Goal: Navigation & Orientation: Find specific page/section

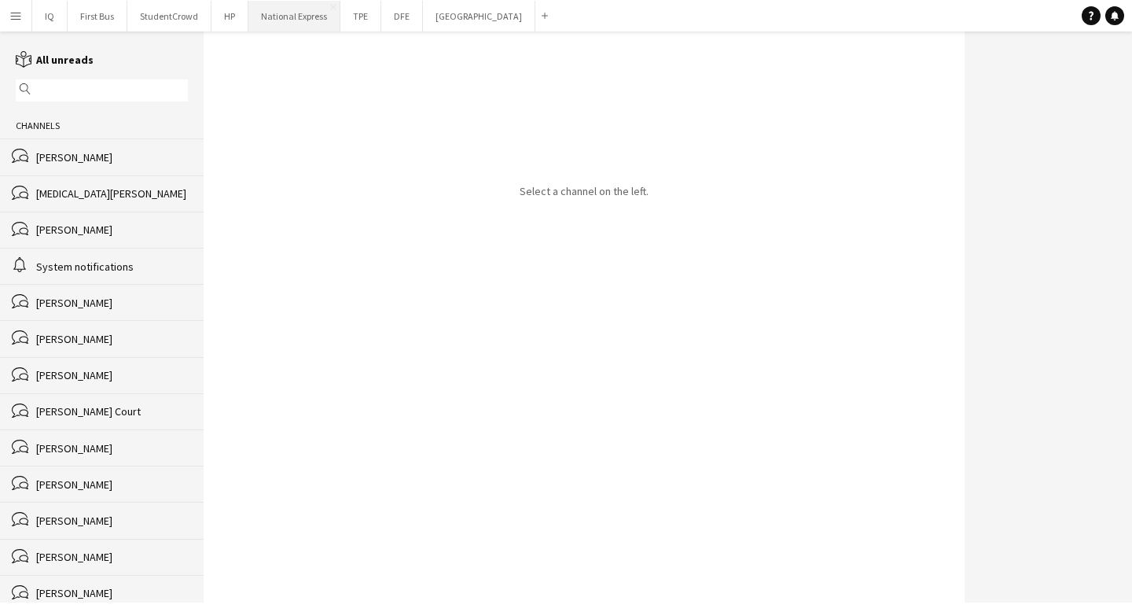
click at [311, 18] on button "National Express Close" at bounding box center [294, 16] width 92 height 31
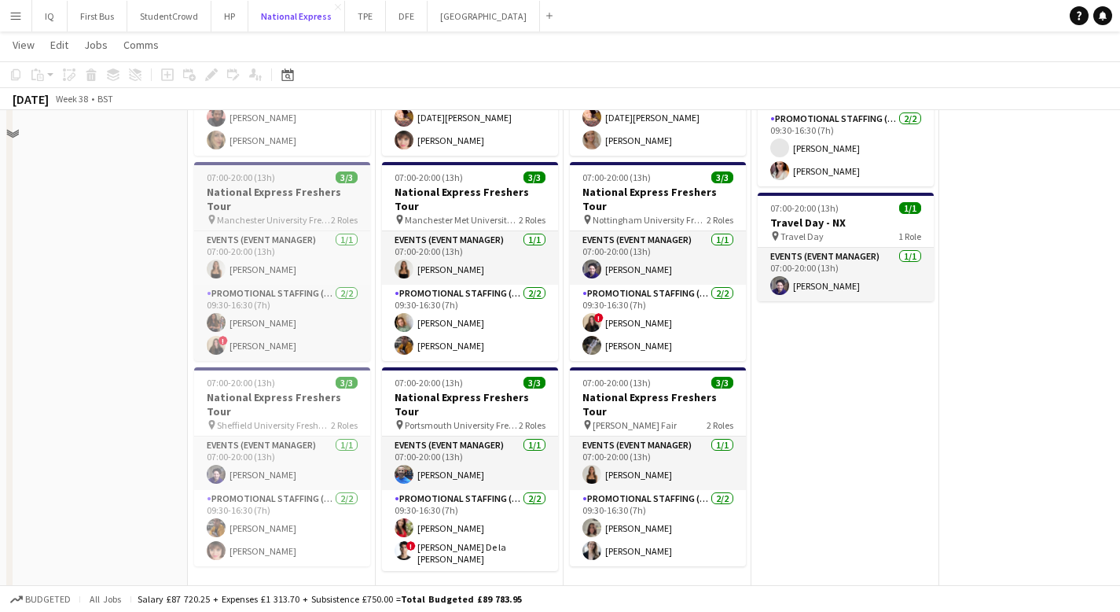
scroll to position [448, 0]
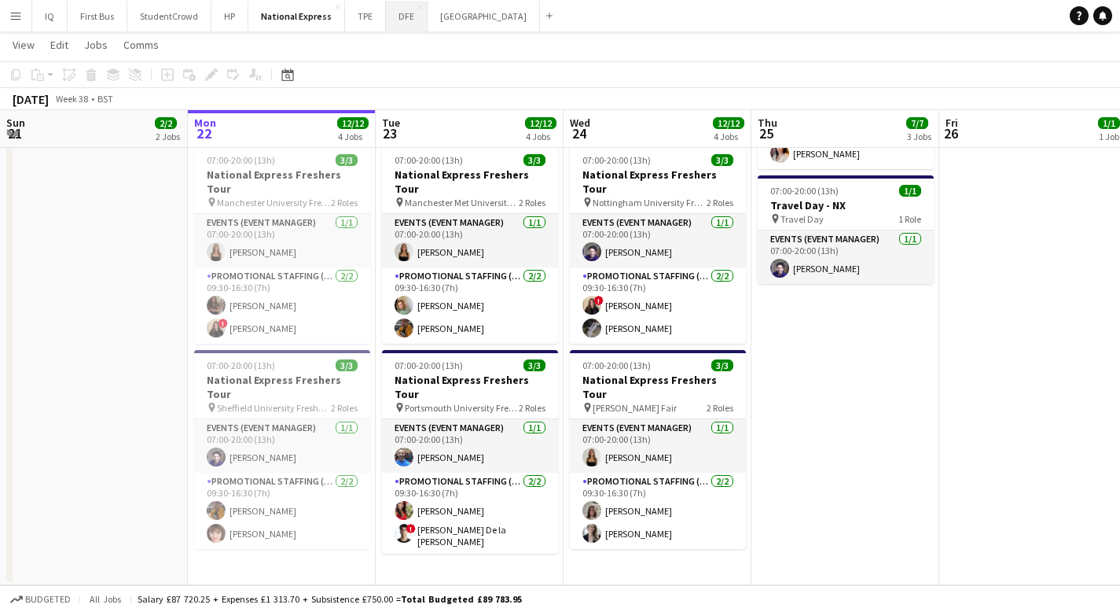
click at [401, 17] on button "DFE Close" at bounding box center [407, 16] width 42 height 31
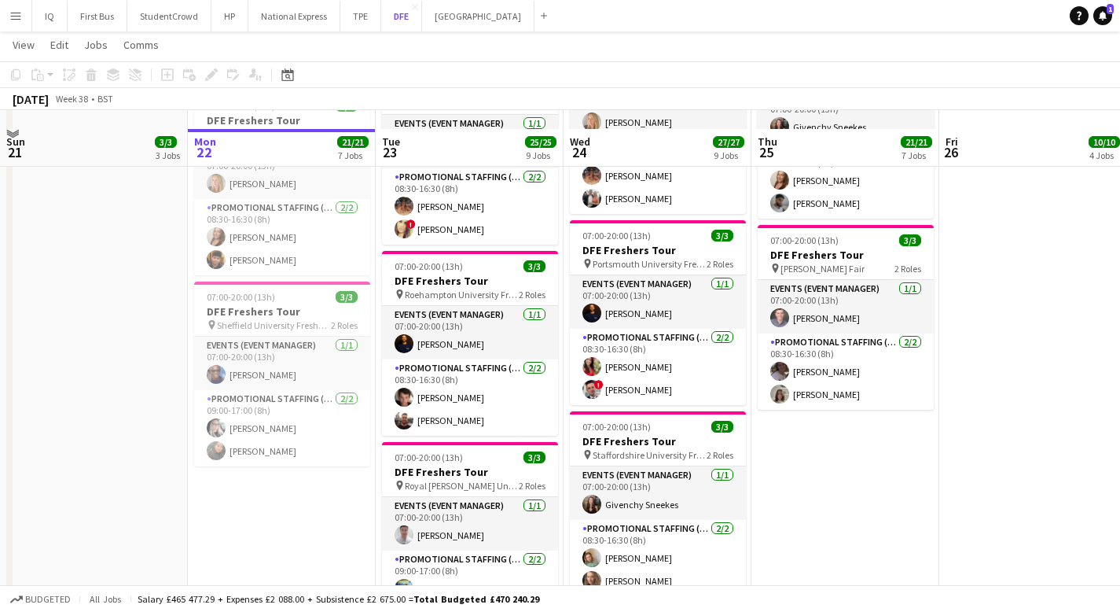
scroll to position [1022, 0]
